Goal: Transaction & Acquisition: Book appointment/travel/reservation

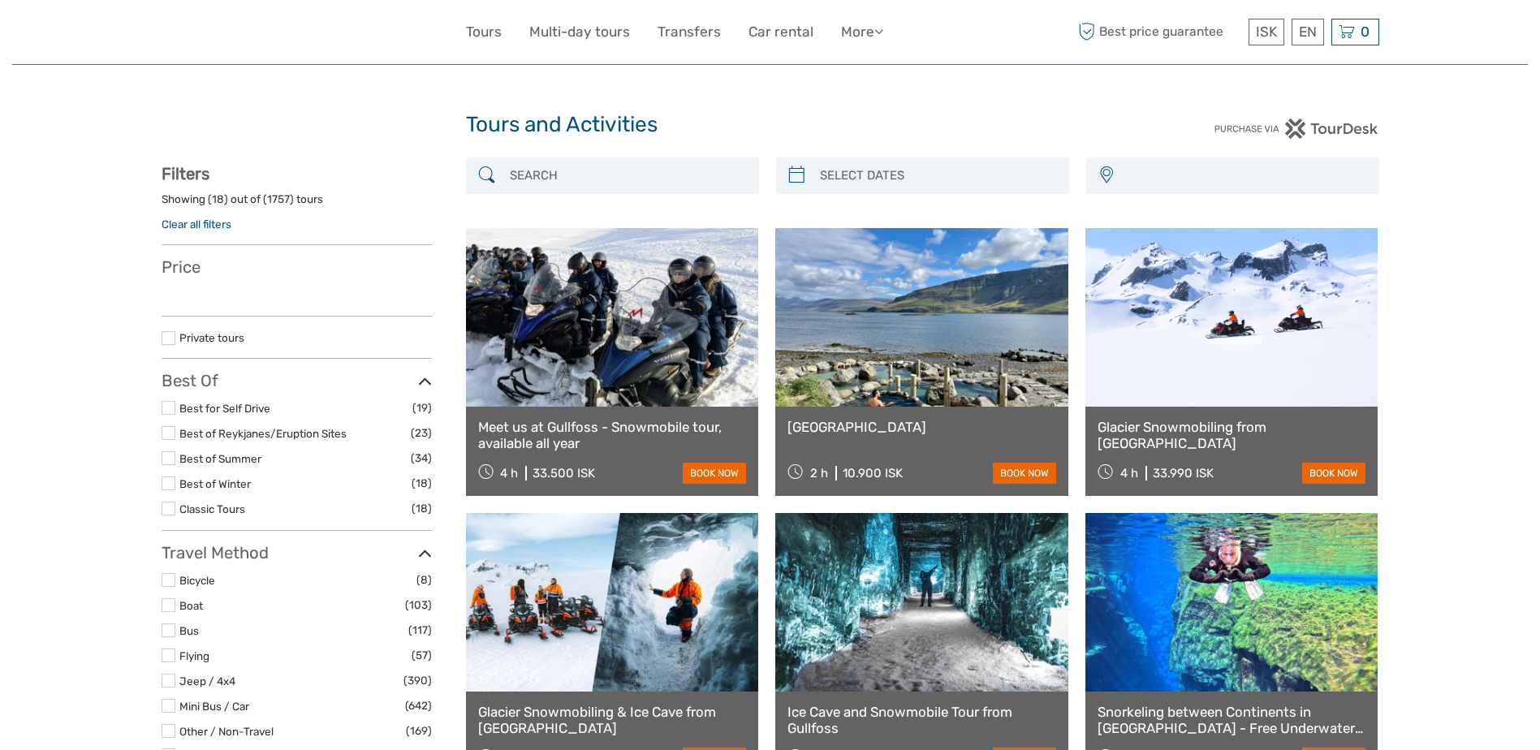
select select
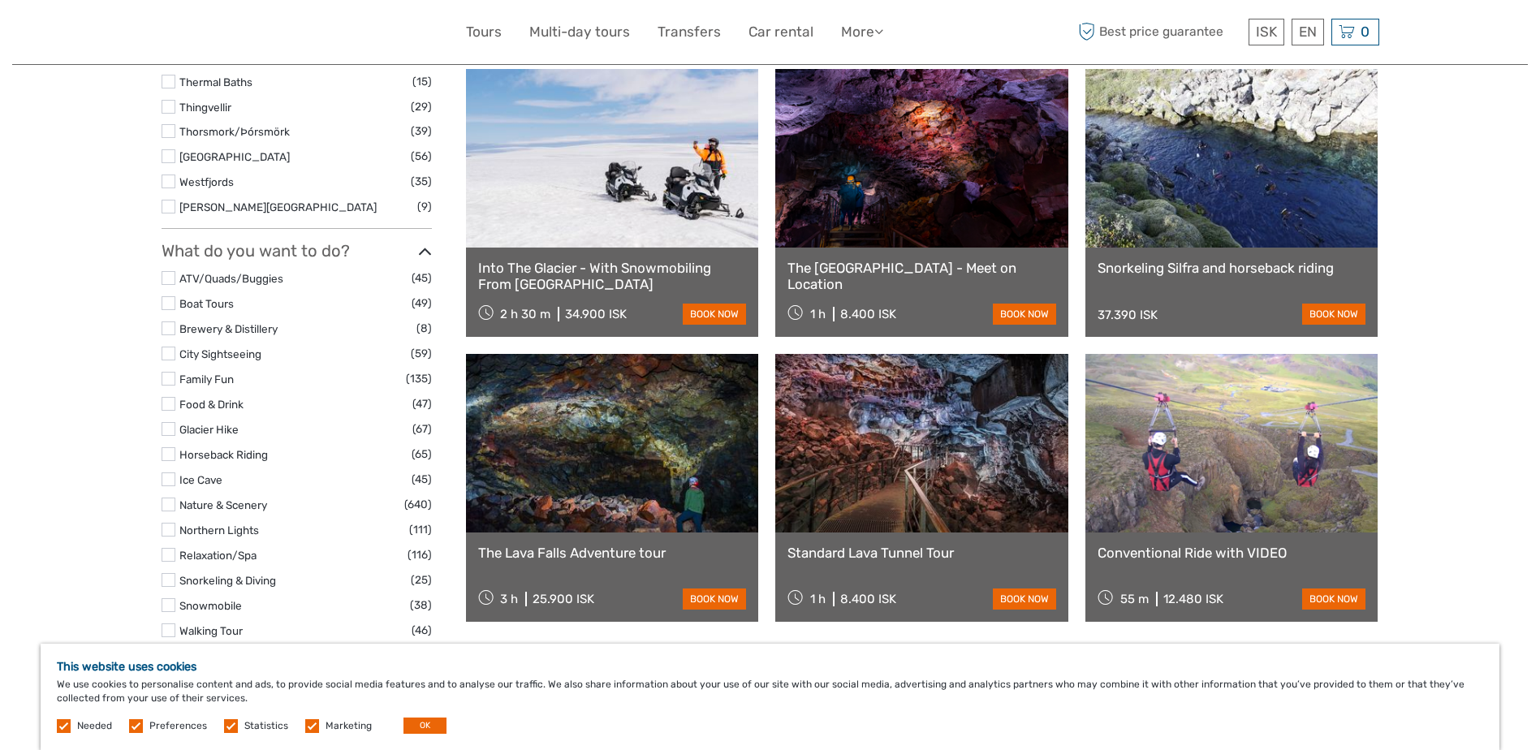
scroll to position [1380, 0]
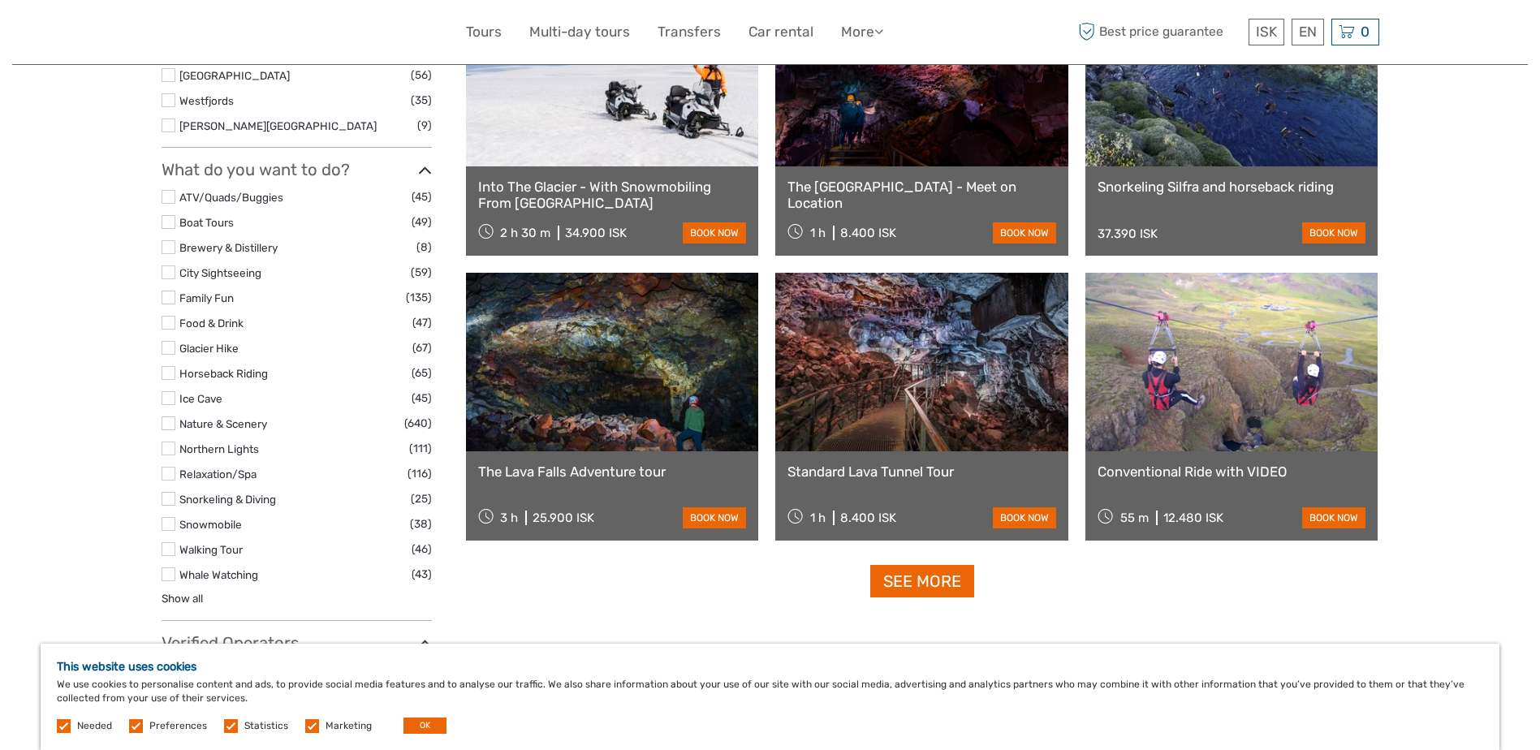
click at [886, 358] on link at bounding box center [921, 362] width 293 height 179
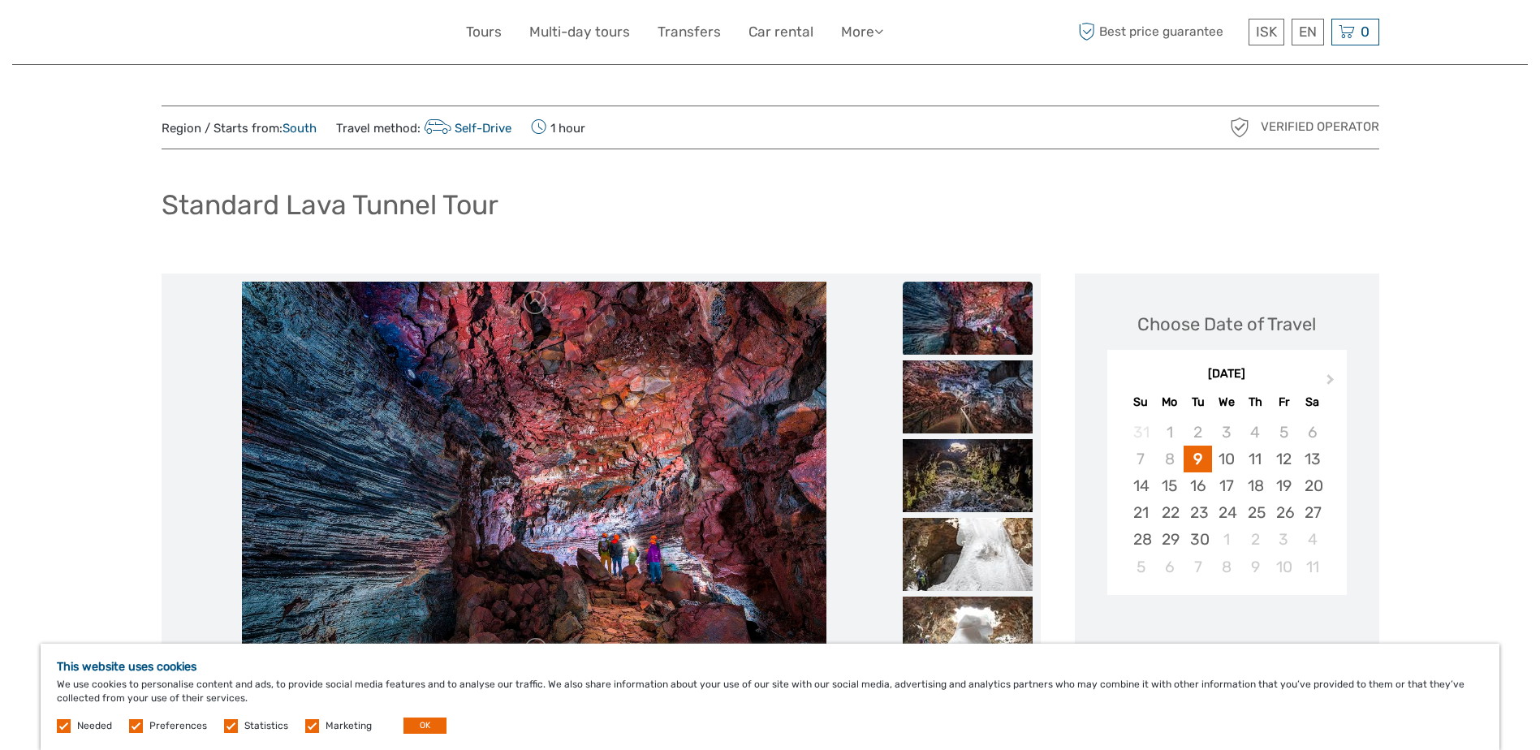
click at [941, 308] on img at bounding box center [967, 318] width 130 height 73
click at [947, 394] on img at bounding box center [967, 396] width 130 height 73
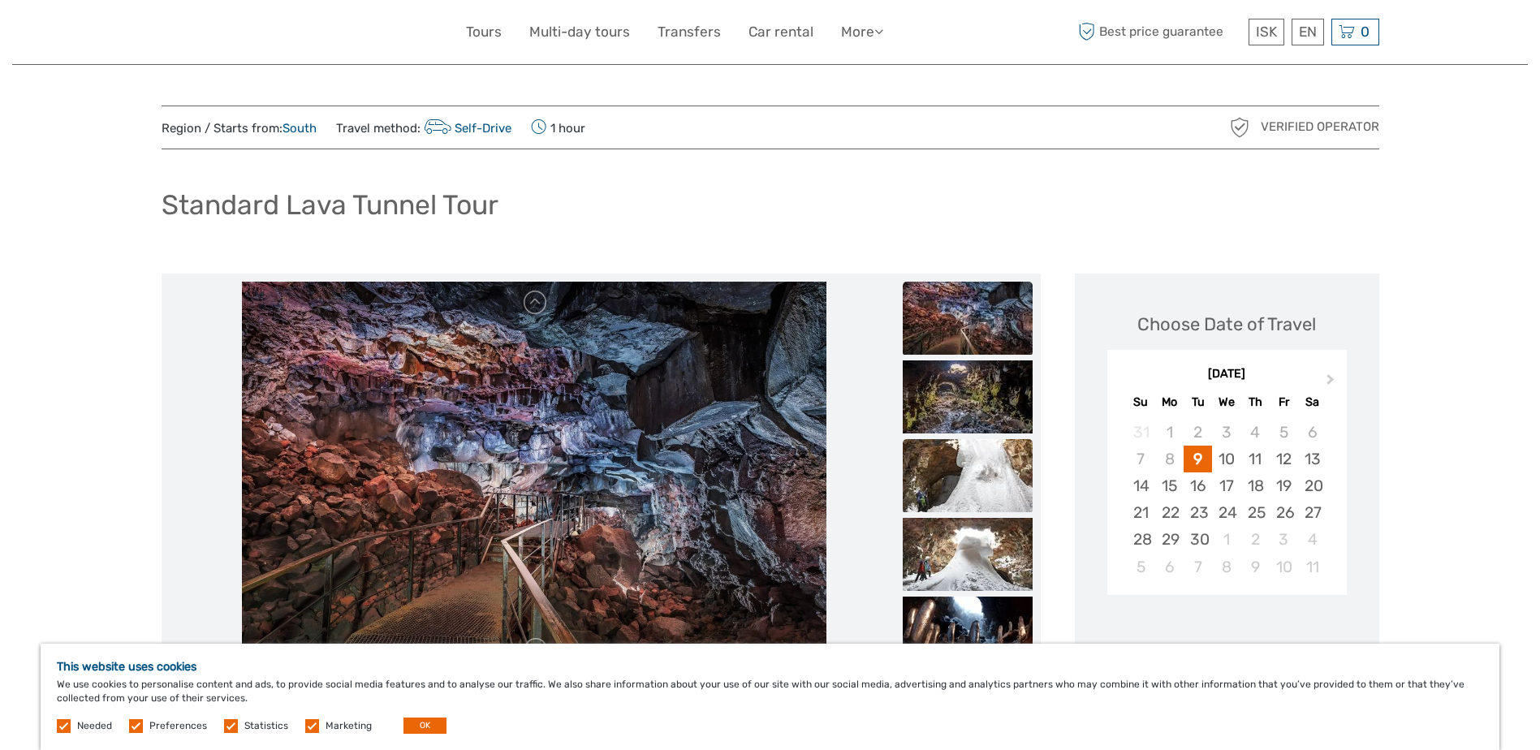
click at [957, 459] on img at bounding box center [967, 475] width 130 height 73
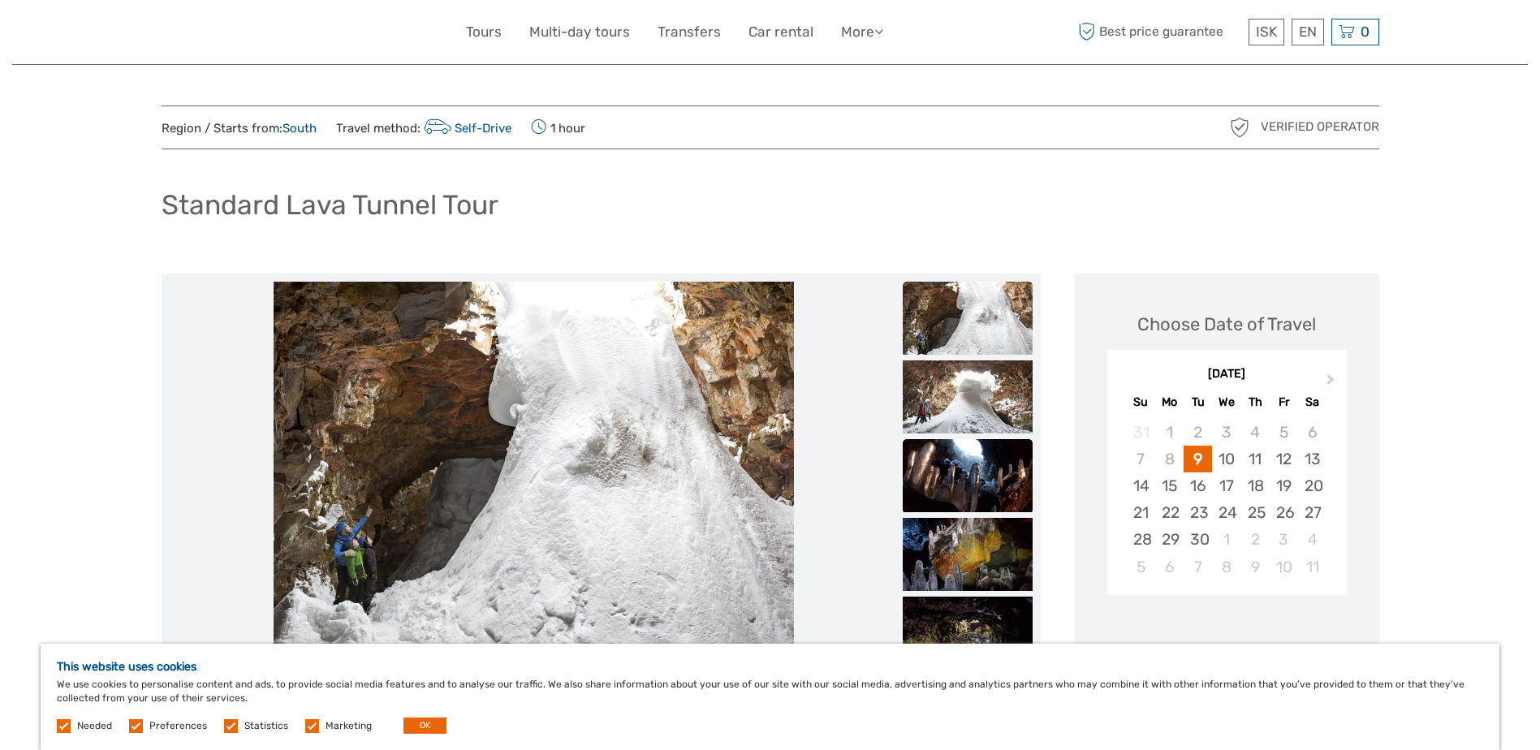
click at [948, 479] on img at bounding box center [967, 475] width 130 height 73
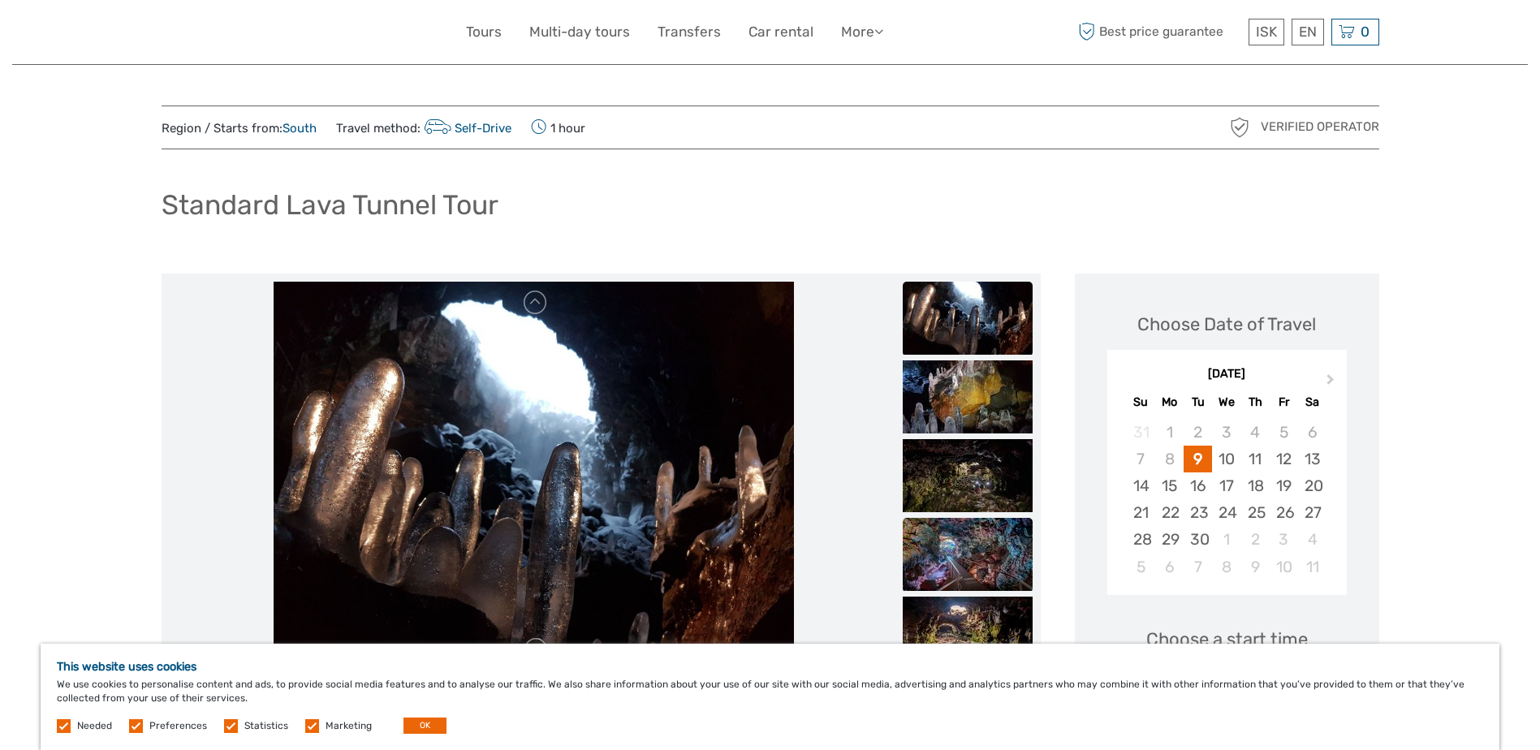
click at [946, 533] on img at bounding box center [967, 554] width 130 height 73
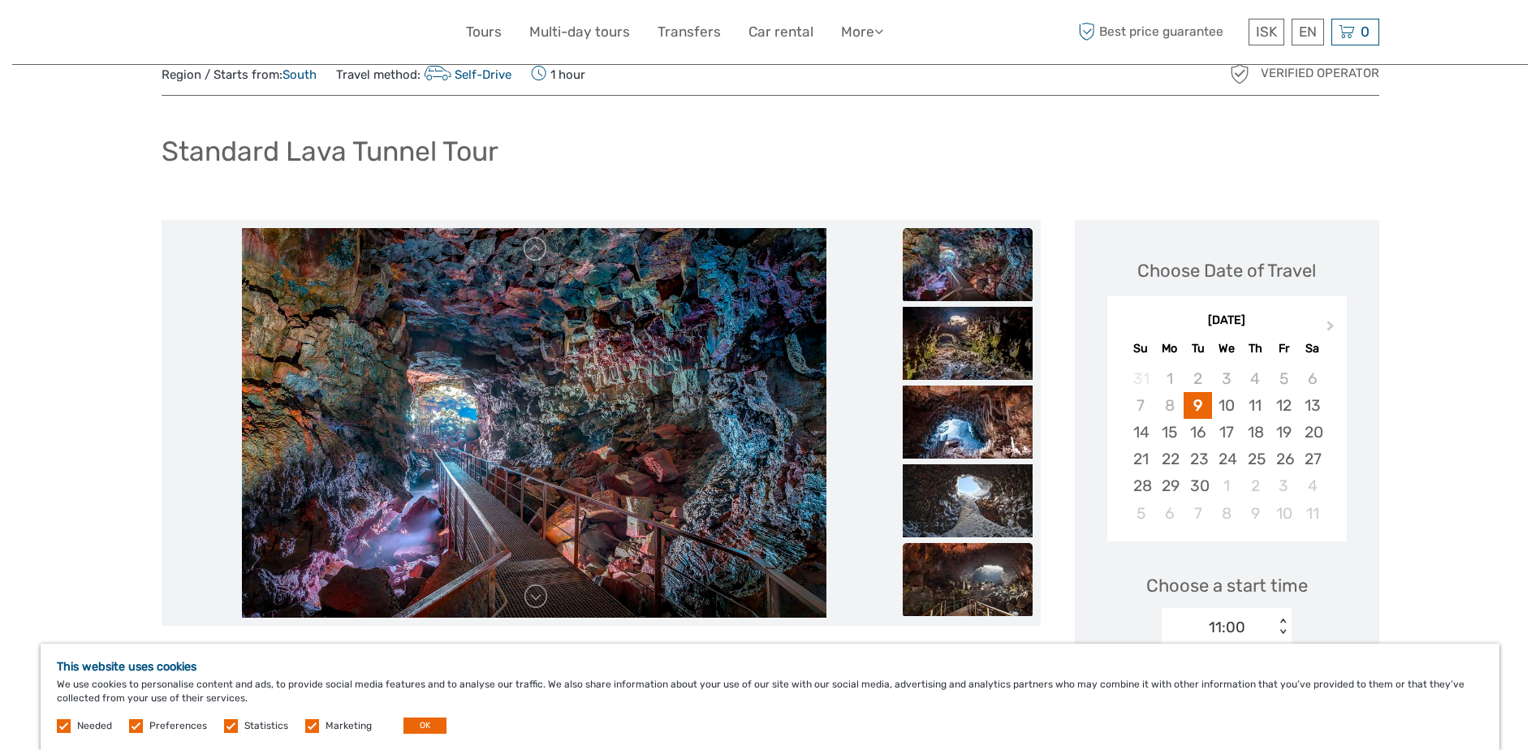
scroll to position [81, 0]
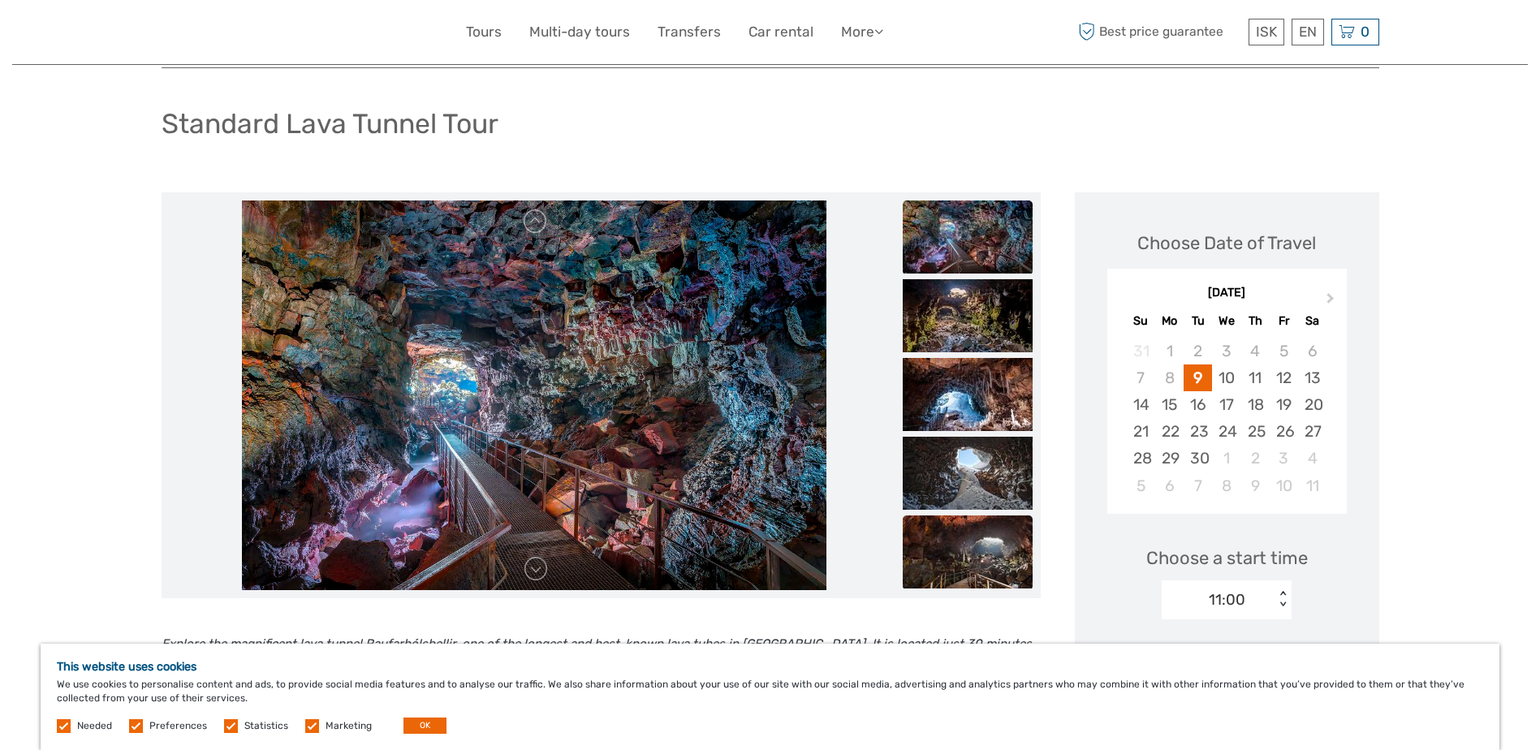
click at [951, 539] on img at bounding box center [967, 551] width 130 height 73
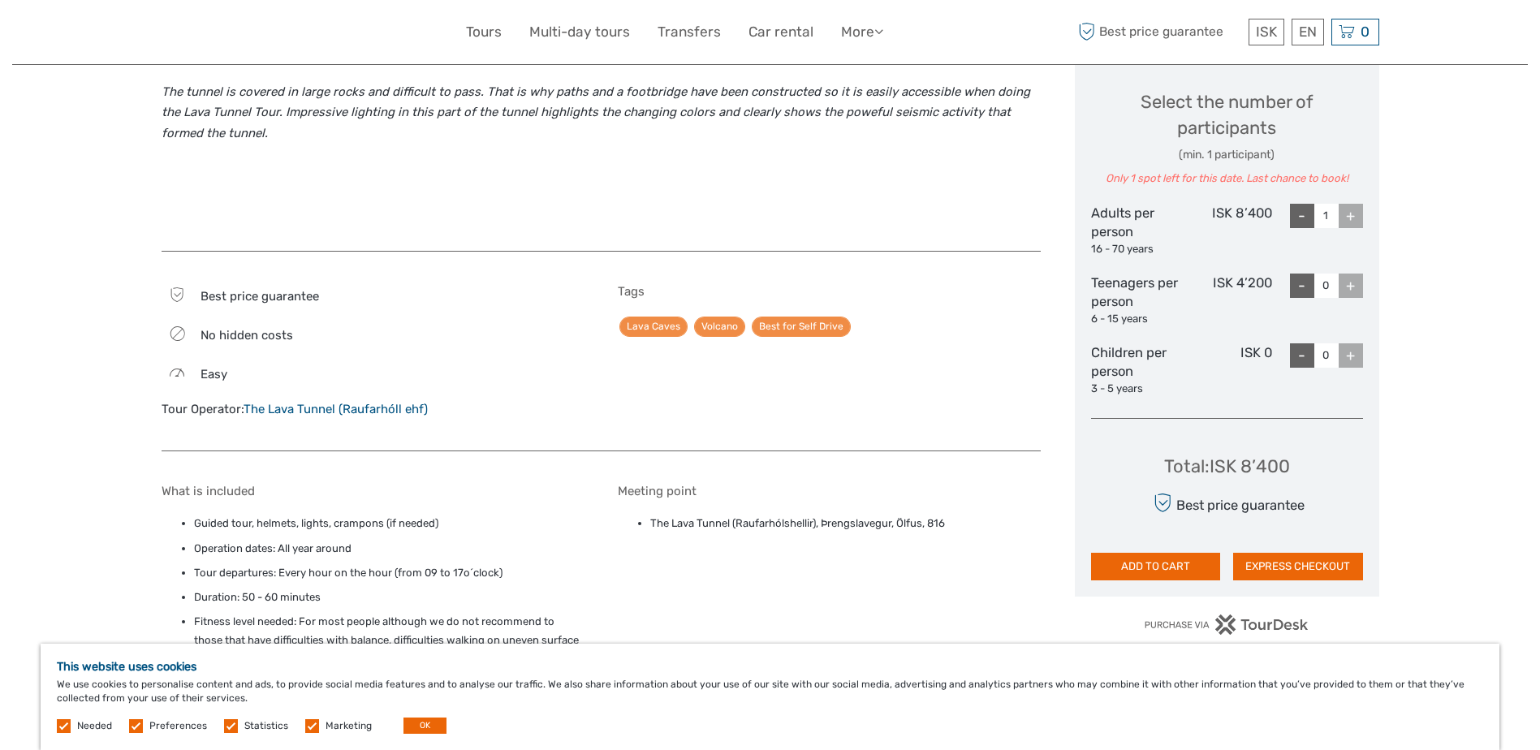
scroll to position [730, 0]
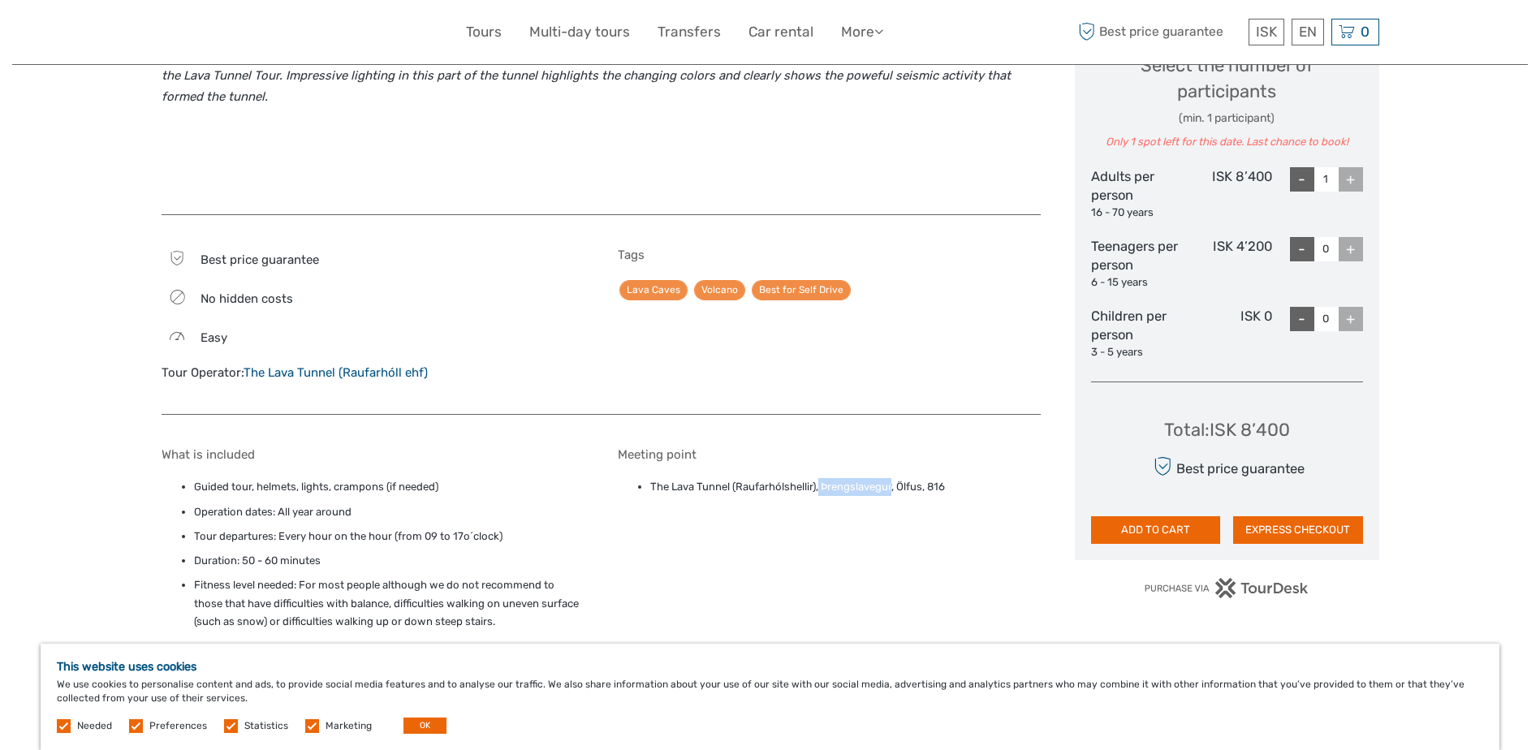
drag, startPoint x: 894, startPoint y: 486, endPoint x: 821, endPoint y: 490, distance: 72.3
click at [821, 490] on li "The Lava Tunnel (Raufarhólshellir), Þrengslavegur, Ölfus, 816" at bounding box center [845, 487] width 390 height 18
drag, startPoint x: 821, startPoint y: 490, endPoint x: 832, endPoint y: 486, distance: 11.3
copy li "Þrengslavegur"
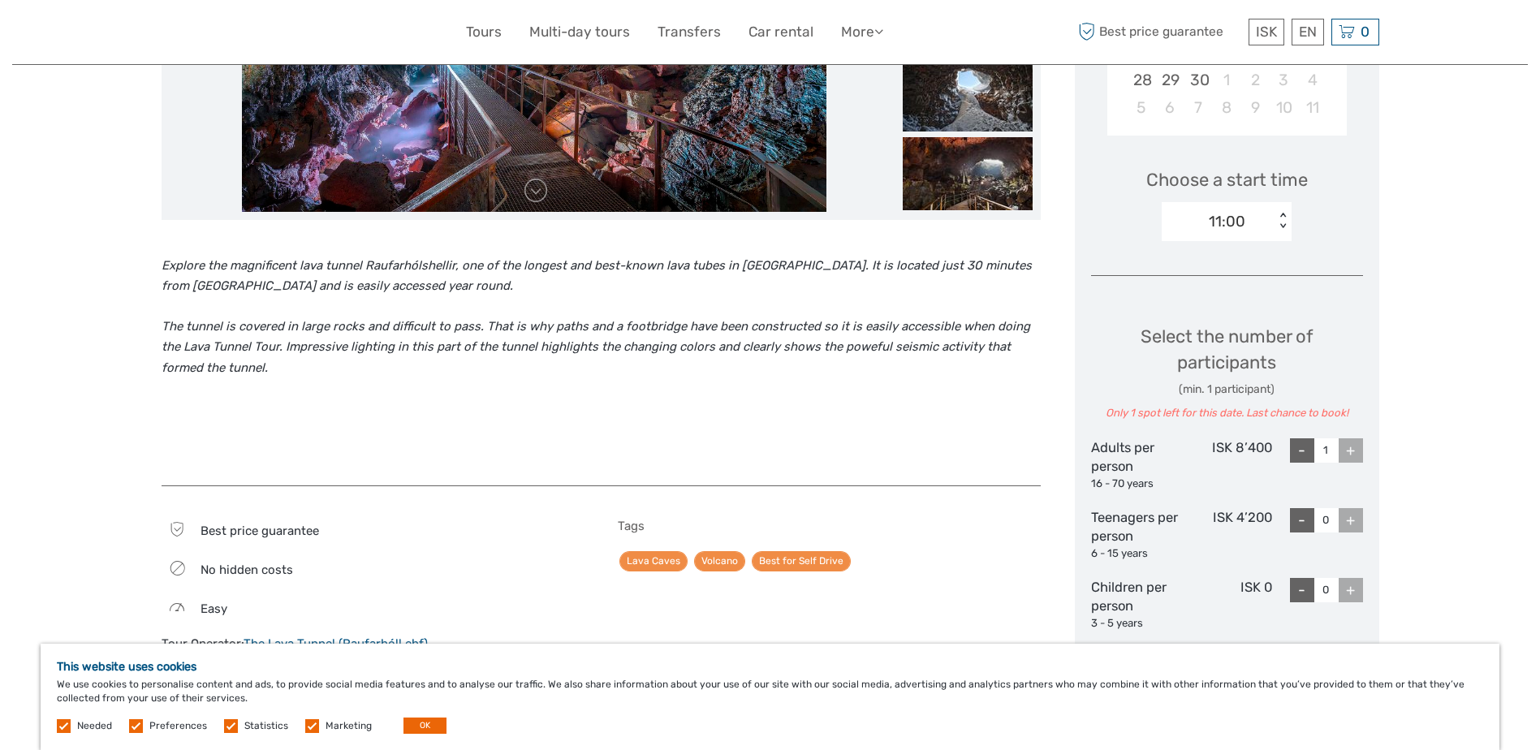
scroll to position [0, 0]
